Goal: Navigation & Orientation: Find specific page/section

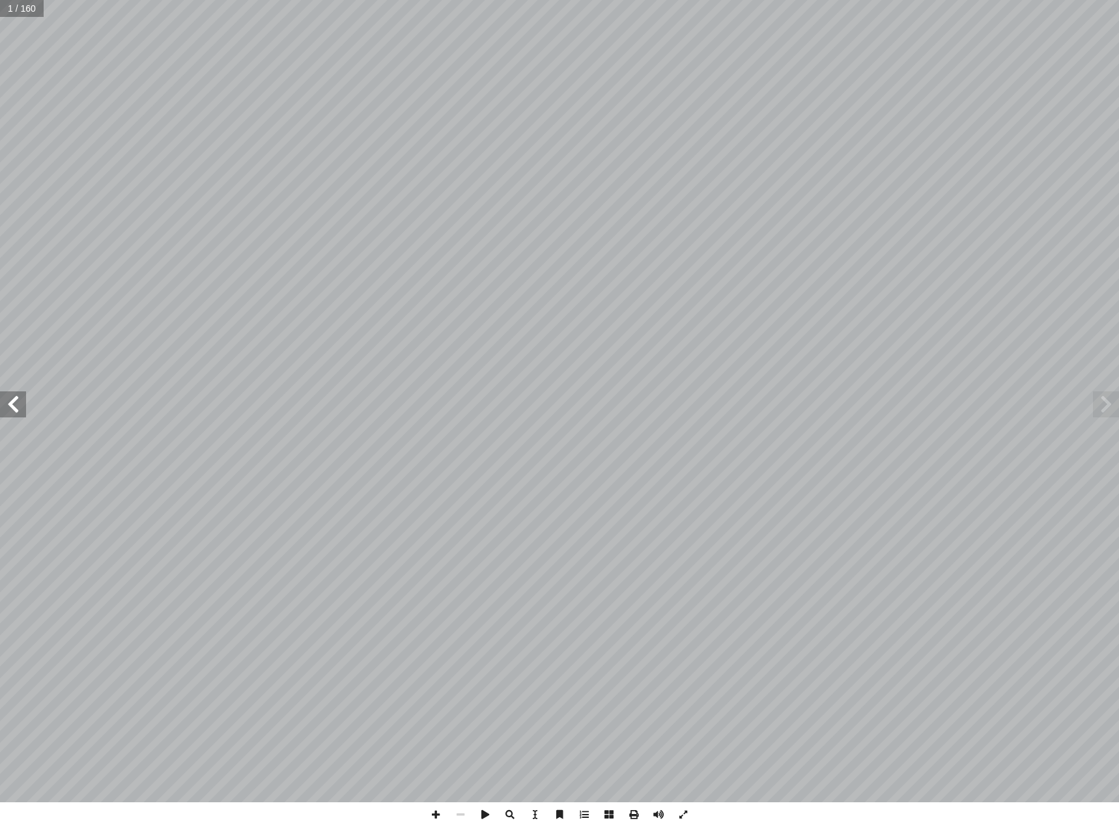
click at [25, 412] on span at bounding box center [13, 404] width 26 height 26
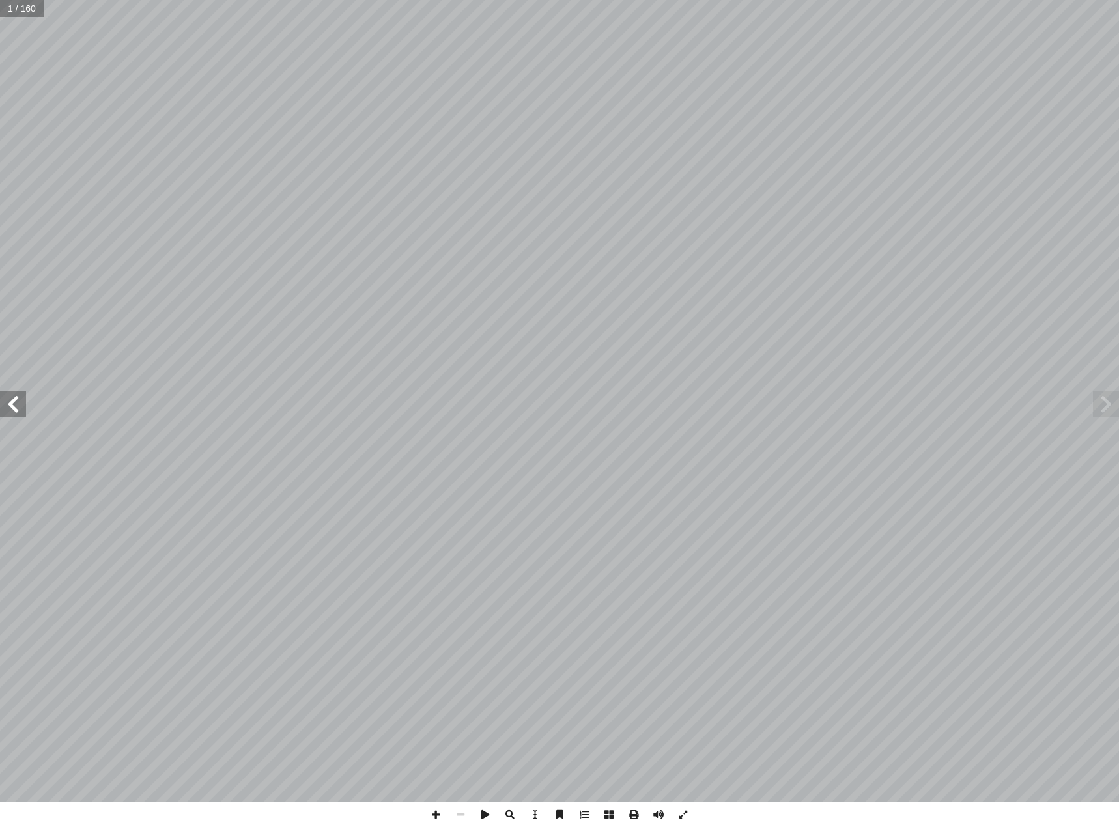
click at [25, 412] on span at bounding box center [13, 404] width 26 height 26
click at [9, 401] on span at bounding box center [13, 404] width 26 height 26
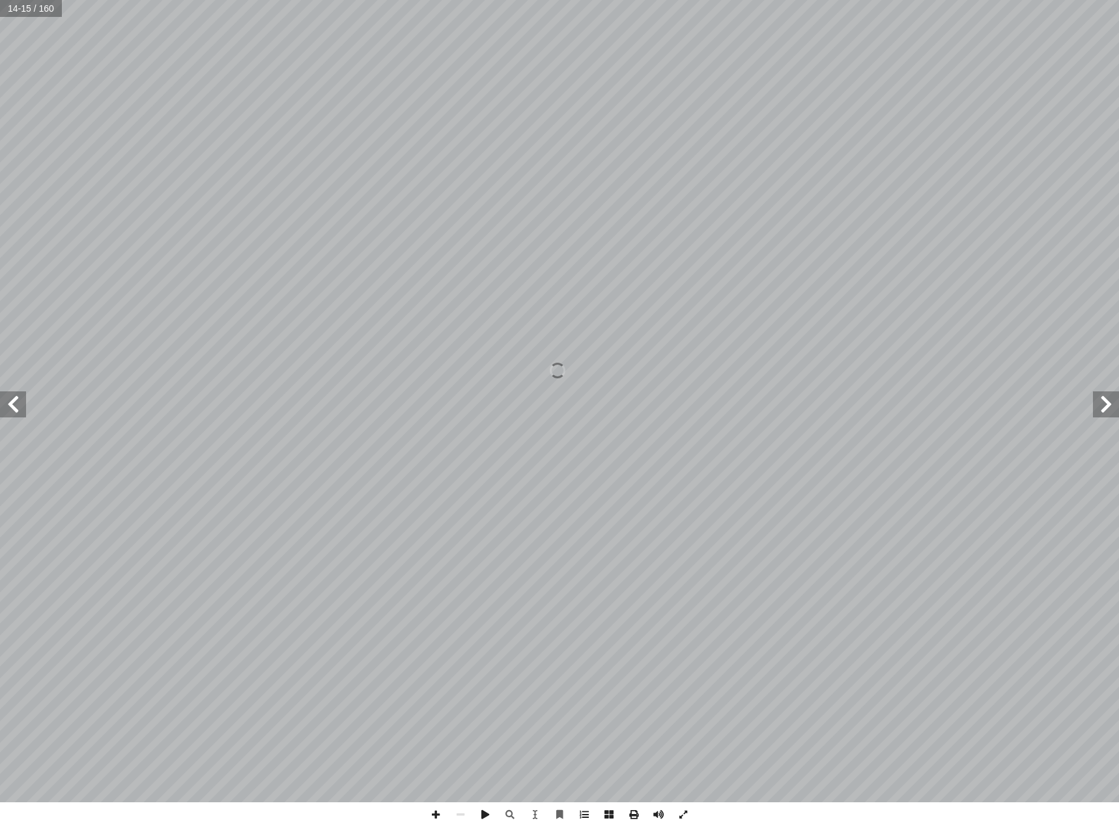
click at [1107, 414] on span at bounding box center [1106, 404] width 26 height 26
